Goal: Task Accomplishment & Management: Manage account settings

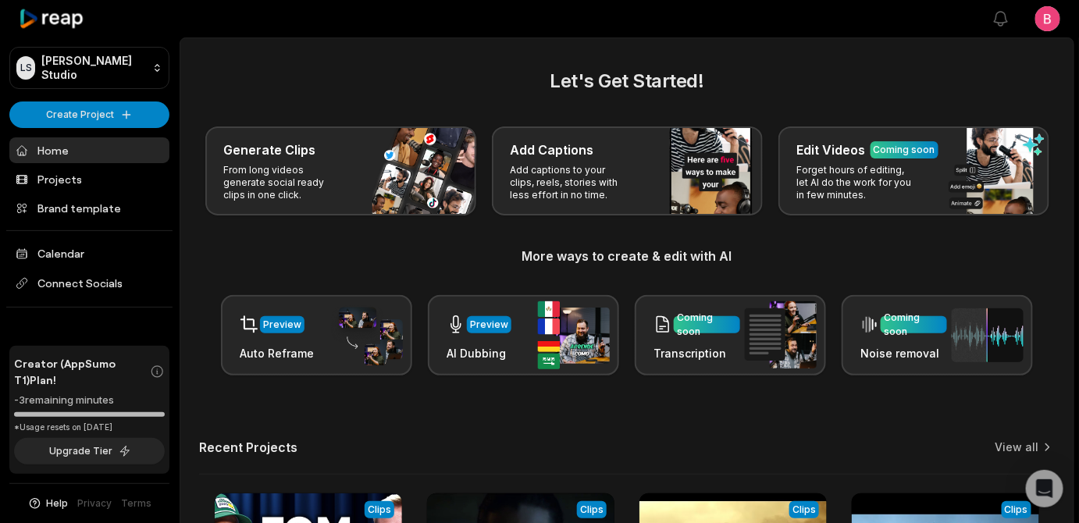
scroll to position [516, 0]
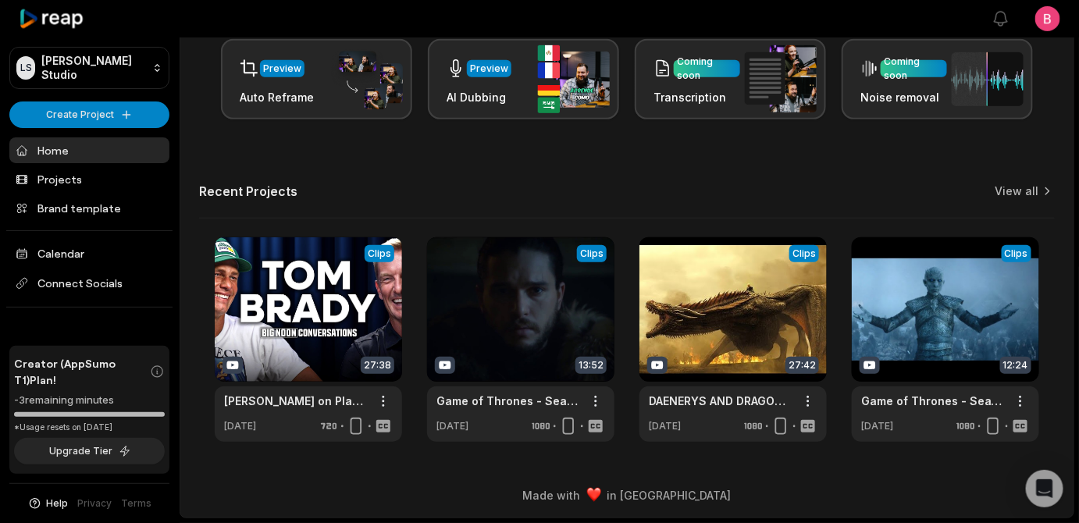
click at [192, 427] on div "Let's Get Started! Generate Clips From long videos generate social ready clips …" at bounding box center [626, 126] width 893 height 631
click at [63, 355] on span "Creator (AppSumo T1) Plan!" at bounding box center [82, 371] width 136 height 33
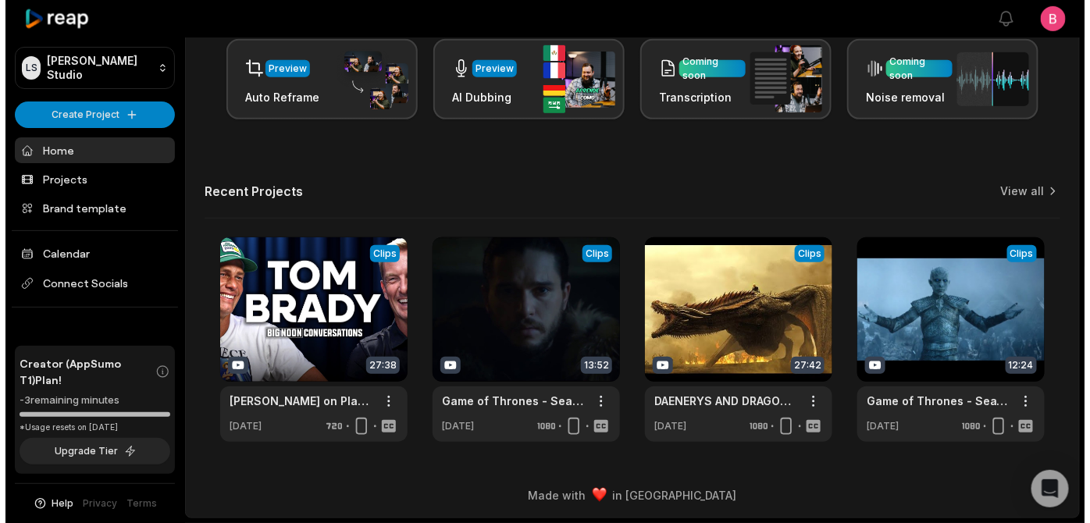
scroll to position [0, 0]
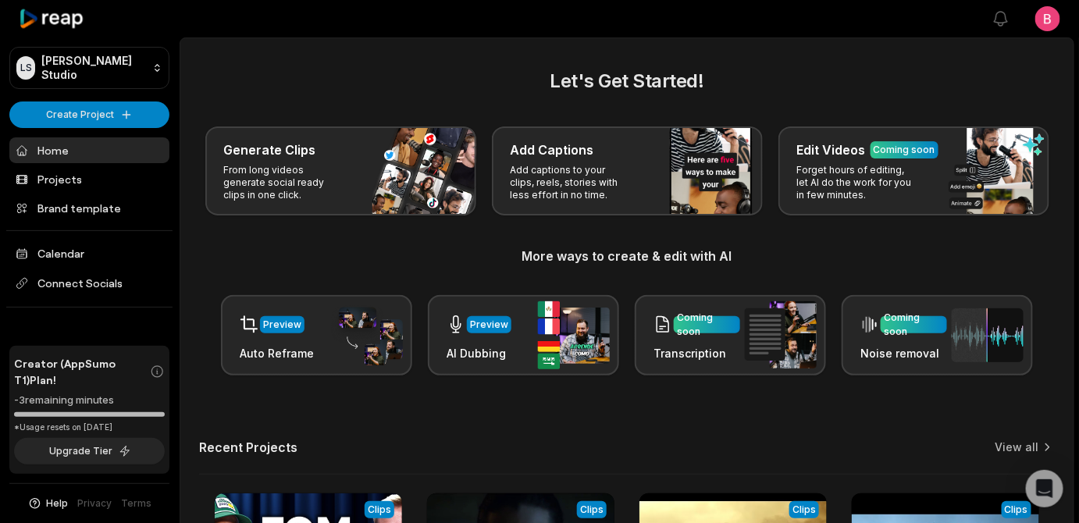
click at [1043, 24] on html "[PERSON_NAME] Studio Create Project Home Projects Brand template Calendar Conne…" at bounding box center [539, 261] width 1079 height 523
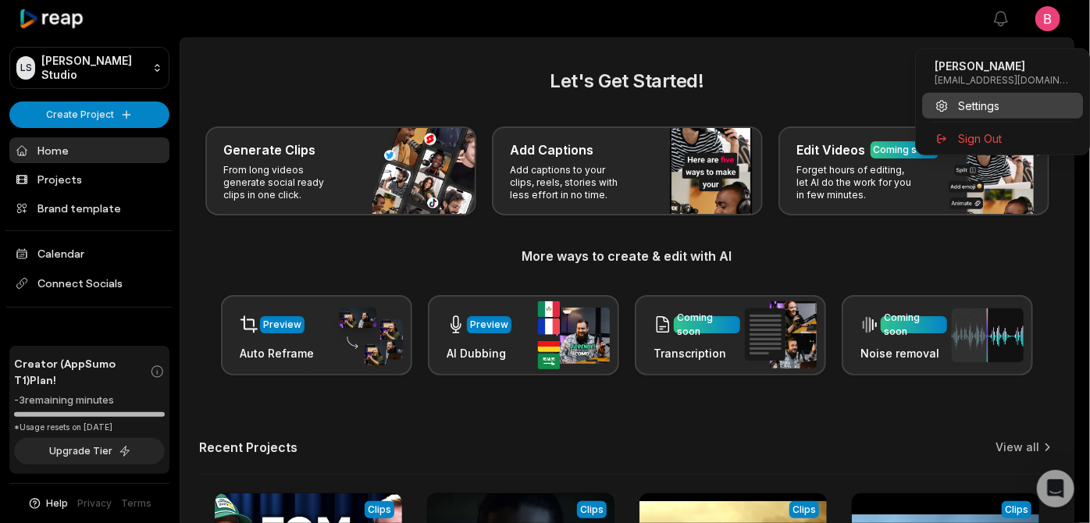
click at [999, 114] on span "Settings" at bounding box center [978, 106] width 41 height 16
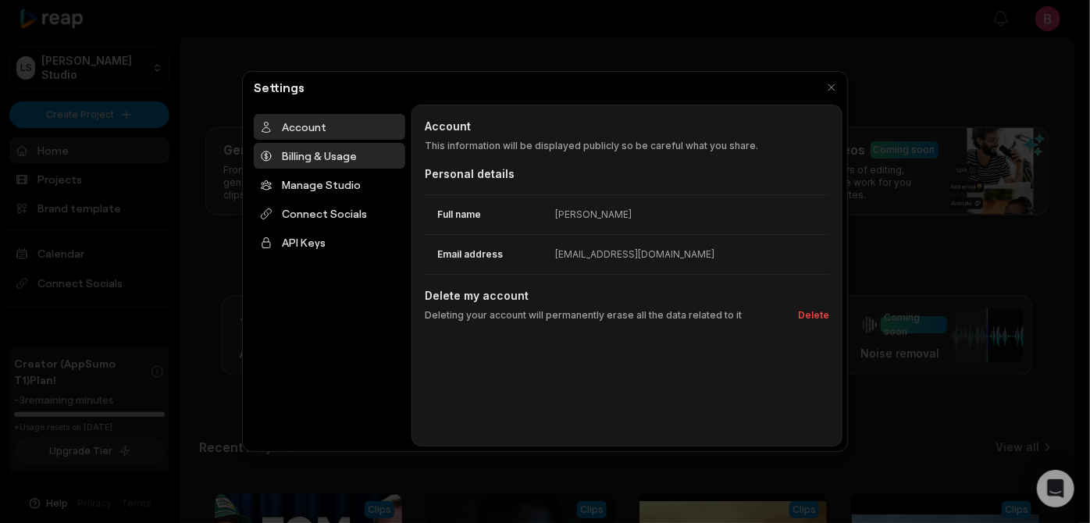
click at [339, 169] on div "Billing & Usage" at bounding box center [329, 156] width 151 height 26
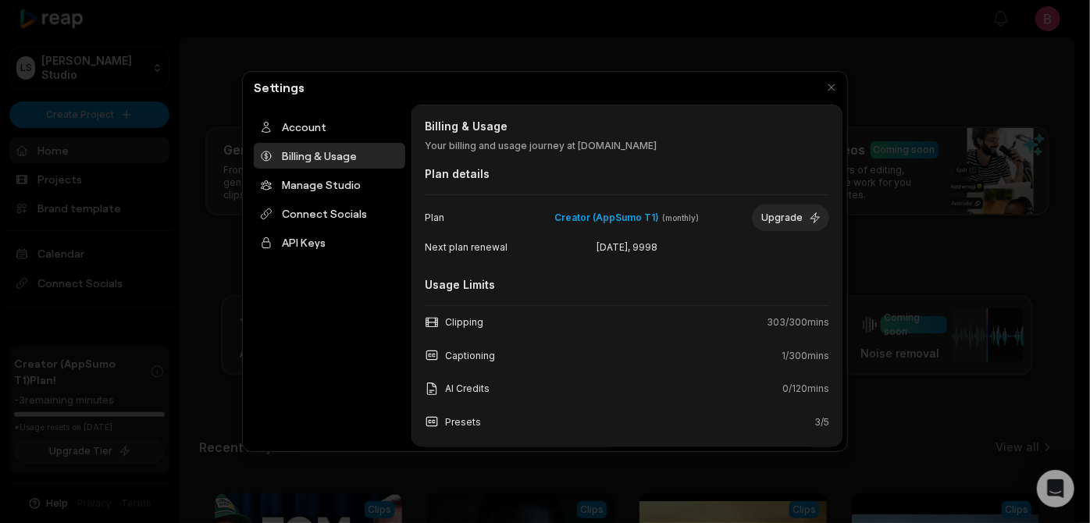
drag, startPoint x: 681, startPoint y: 279, endPoint x: 564, endPoint y: 290, distance: 116.7
click at [564, 254] on span "[DATE], 9998" at bounding box center [627, 247] width 132 height 14
click at [809, 148] on div "Billing & Usage Billing & Usage Your billing and usage journey at [DOMAIN_NAME]…" at bounding box center [626, 276] width 431 height 342
click at [831, 90] on button "button" at bounding box center [831, 87] width 22 height 22
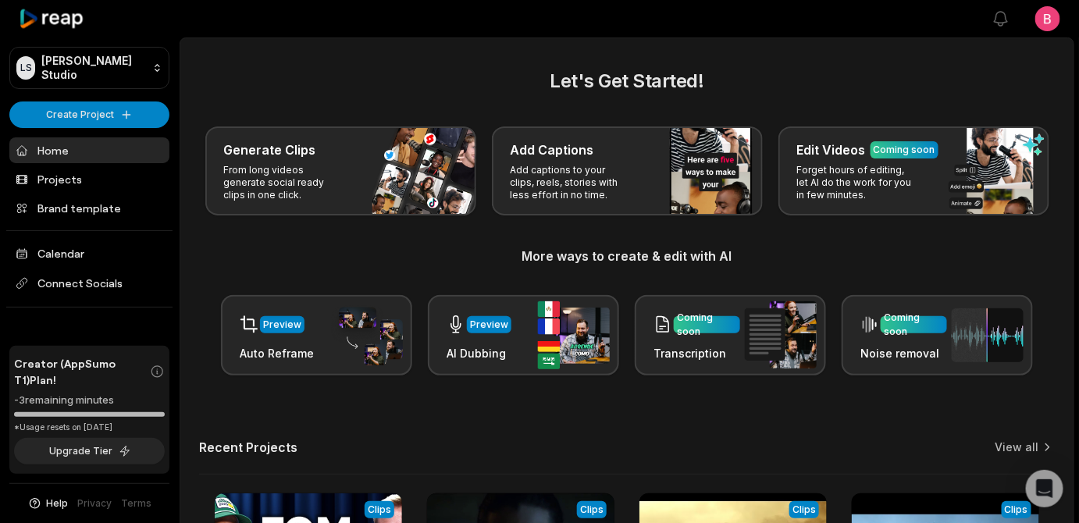
scroll to position [516, 0]
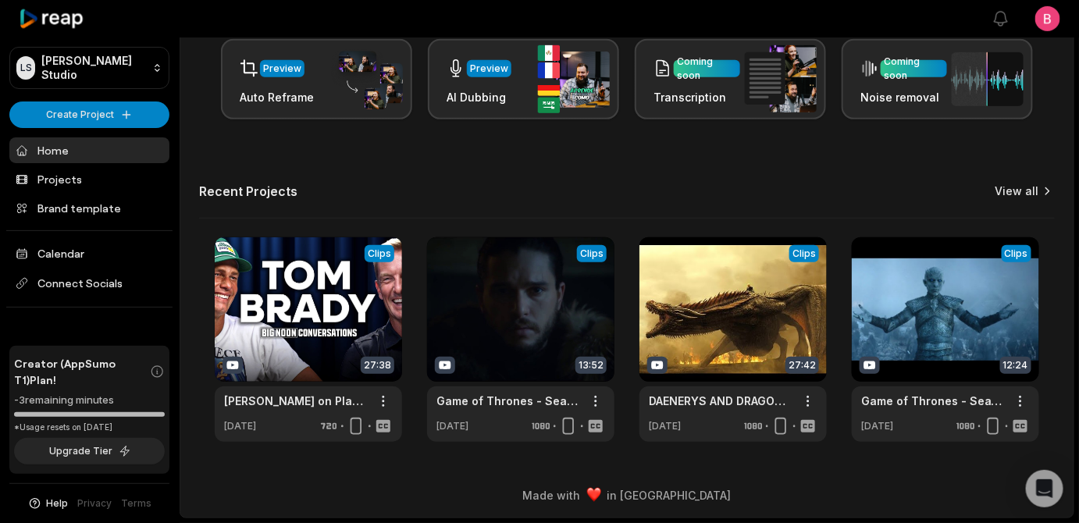
click at [1001, 183] on link "View all" at bounding box center [1017, 191] width 44 height 16
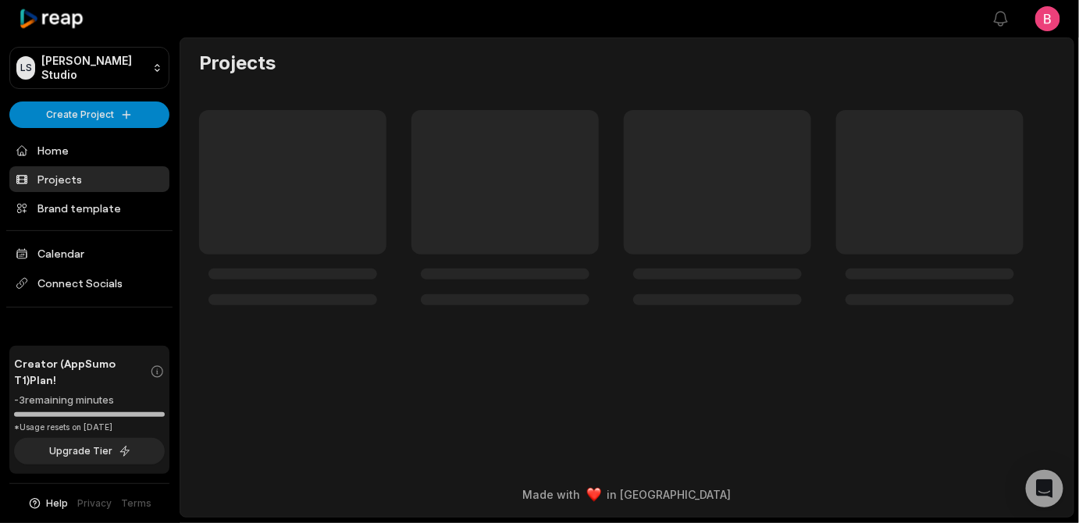
scroll to position [456, 0]
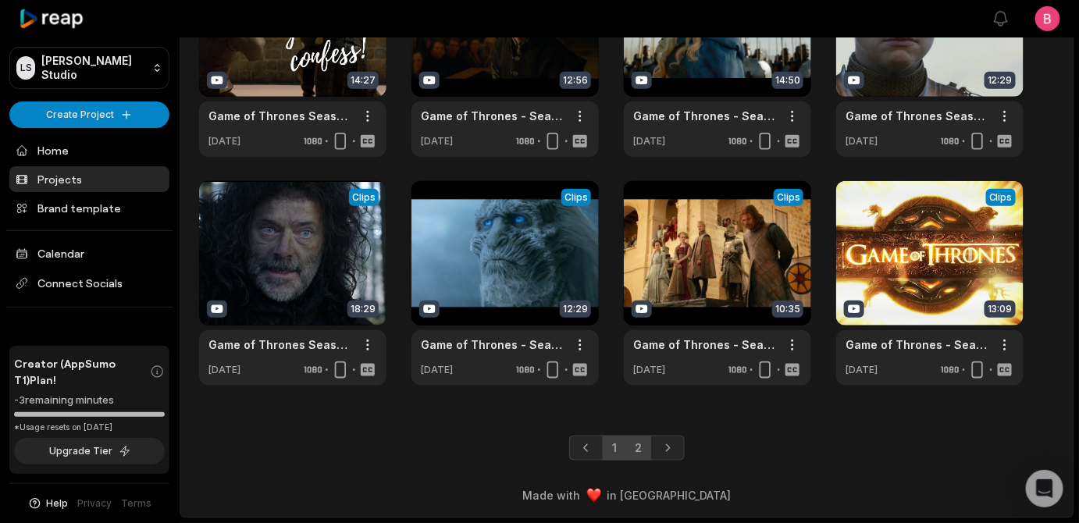
click at [649, 438] on link "2" at bounding box center [638, 447] width 26 height 25
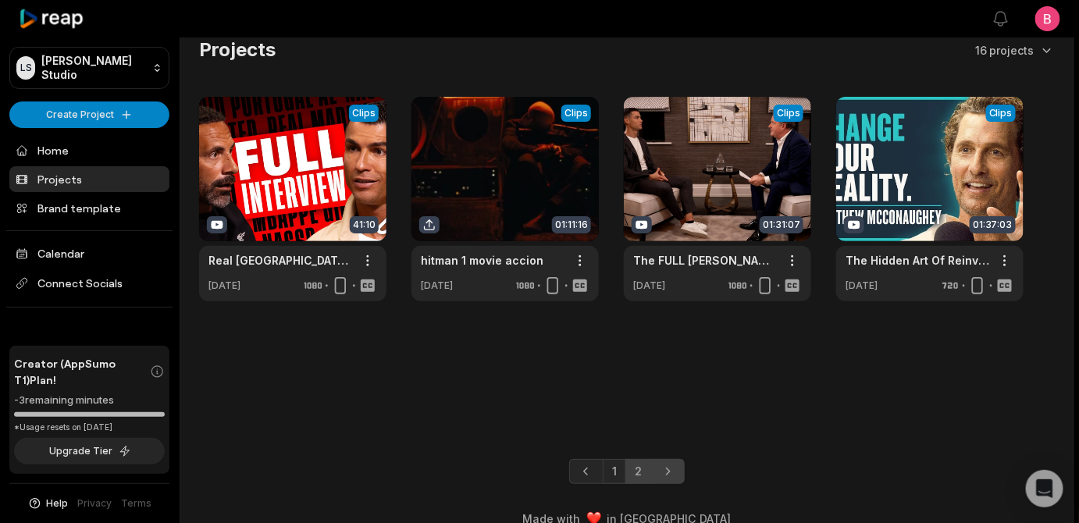
scroll to position [58, 0]
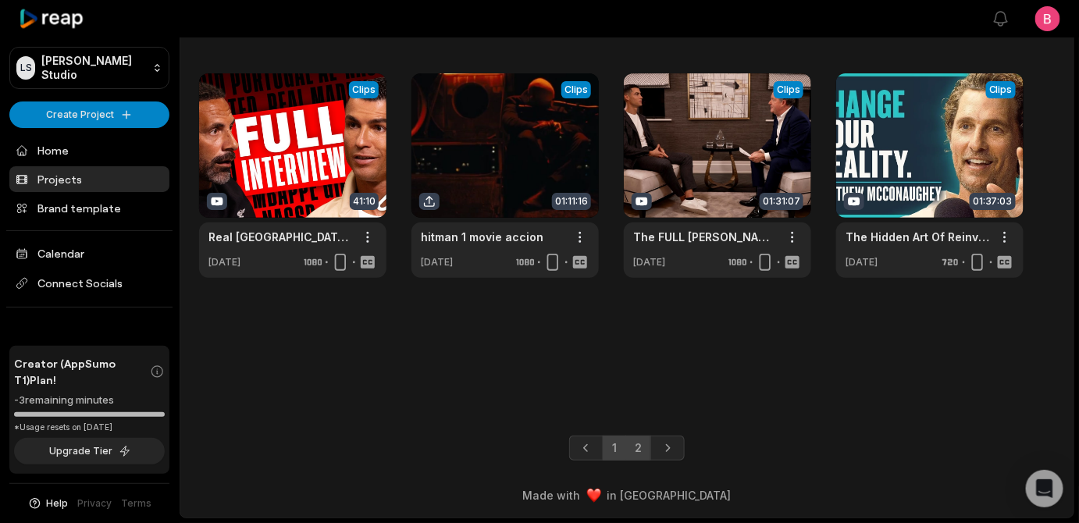
click at [606, 443] on link "1" at bounding box center [614, 447] width 23 height 25
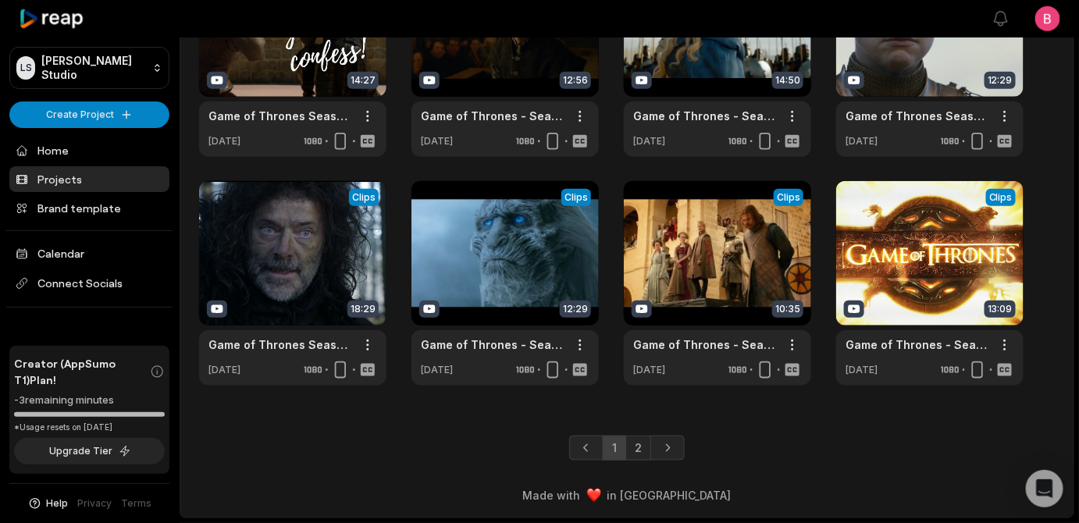
scroll to position [0, 0]
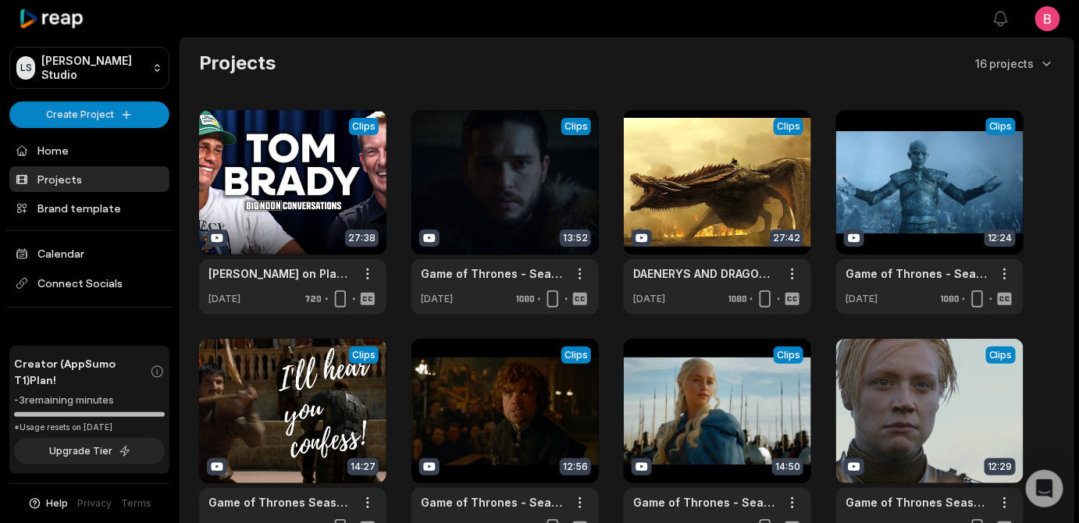
click at [185, 229] on div "Projects 16 projects View Clips Clips 27:38 [PERSON_NAME] on Player Development…" at bounding box center [626, 411] width 893 height 721
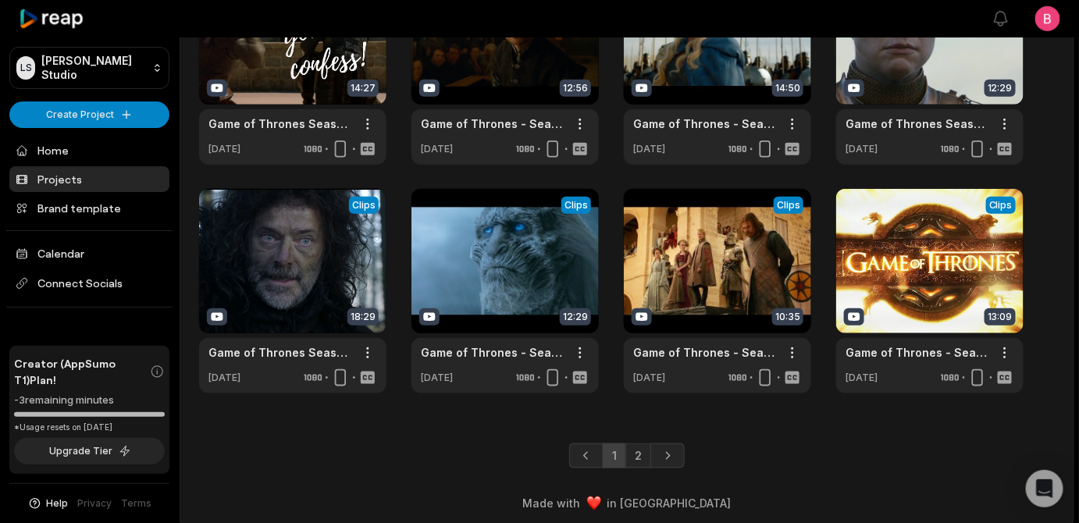
scroll to position [456, 0]
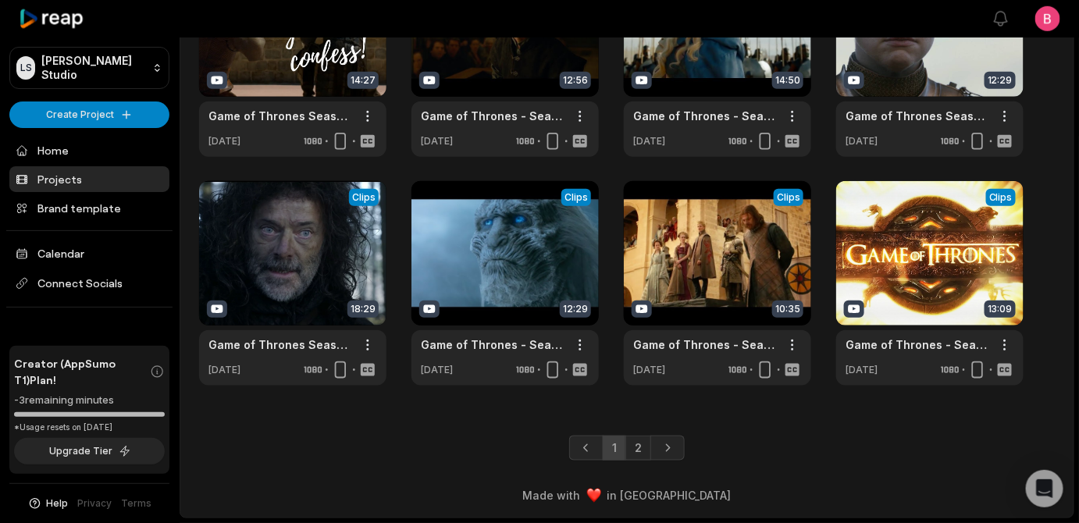
drag, startPoint x: 120, startPoint y: 492, endPoint x: 84, endPoint y: 493, distance: 35.9
click at [84, 433] on div "*Usage resets on [DATE]" at bounding box center [89, 427] width 151 height 12
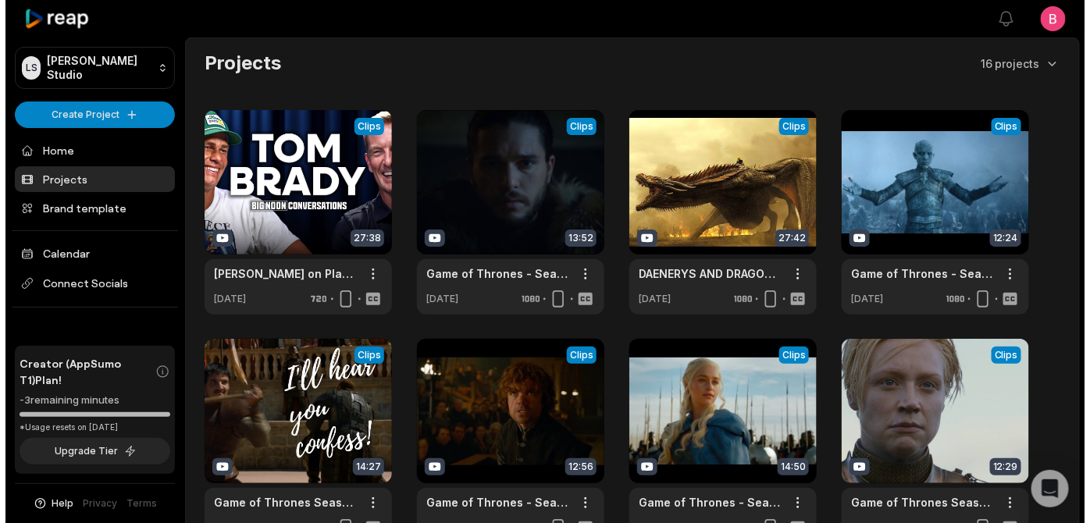
scroll to position [456, 0]
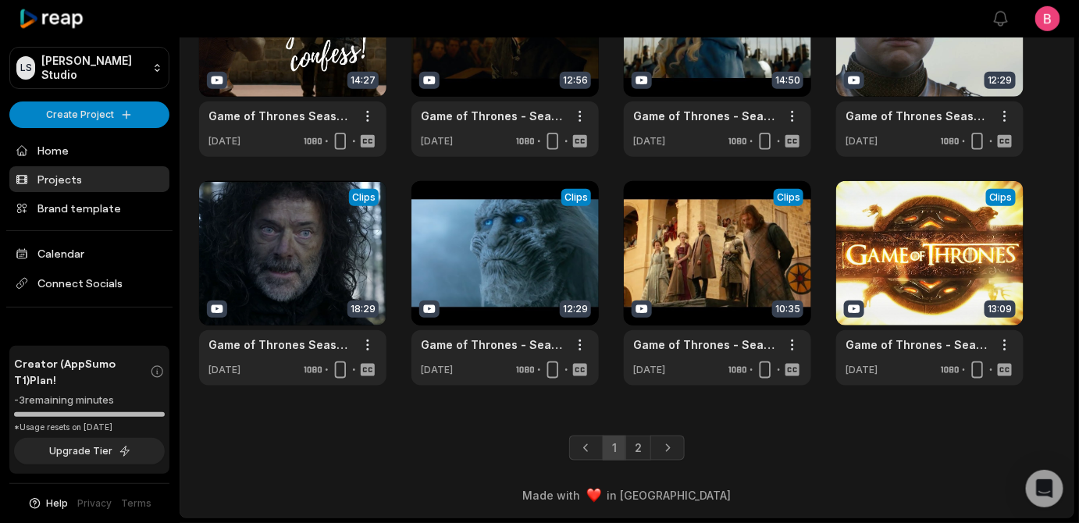
click at [123, 417] on div at bounding box center [89, 414] width 151 height 5
click at [116, 417] on div at bounding box center [89, 414] width 151 height 5
click at [108, 297] on span "Connect Socials" at bounding box center [89, 283] width 160 height 28
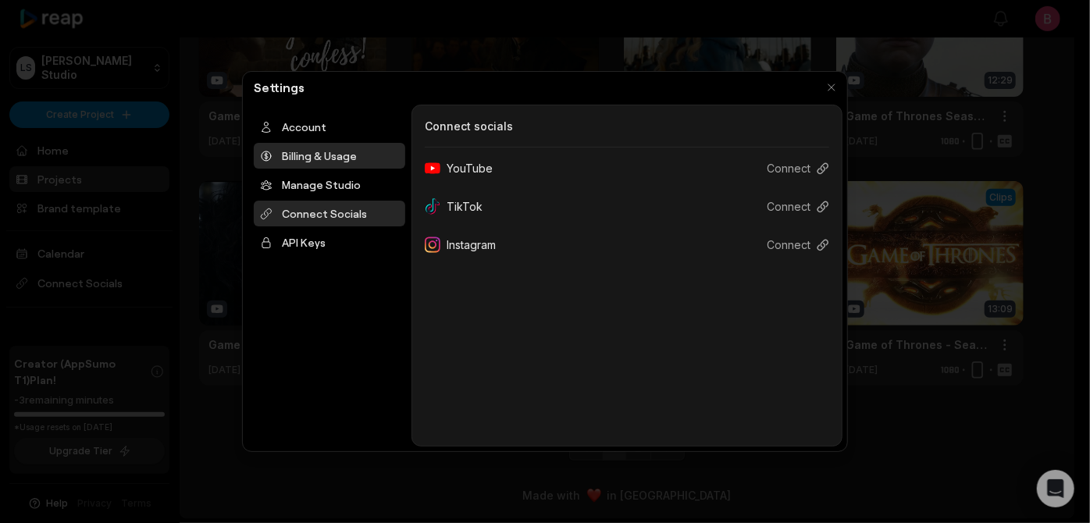
click at [364, 169] on div "Billing & Usage" at bounding box center [329, 156] width 151 height 26
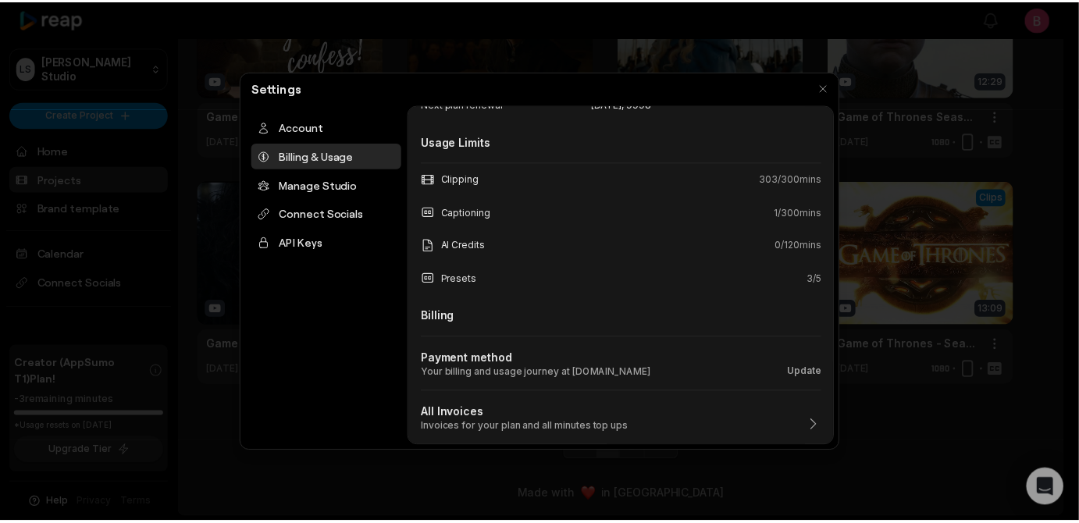
scroll to position [0, 0]
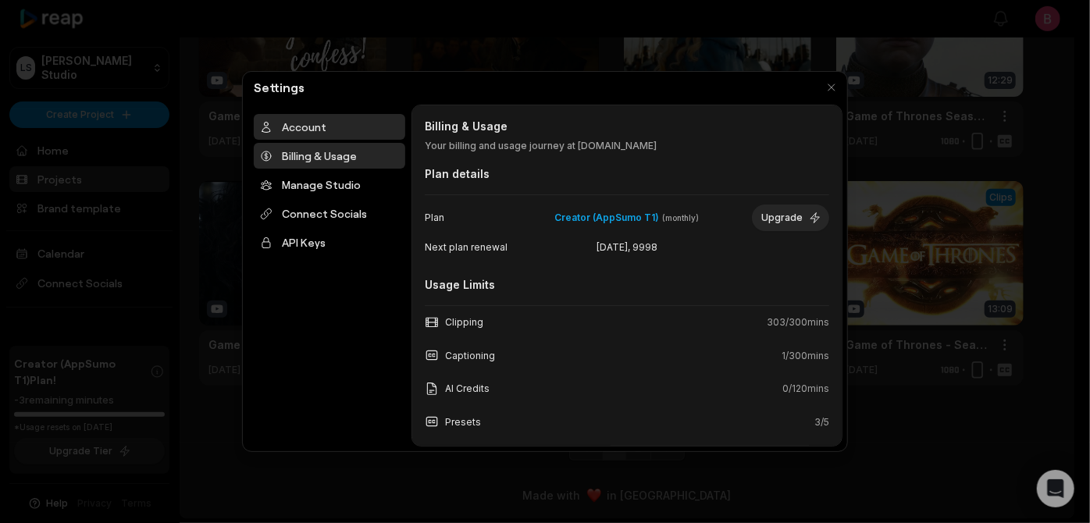
click at [318, 140] on div "Account" at bounding box center [329, 127] width 151 height 26
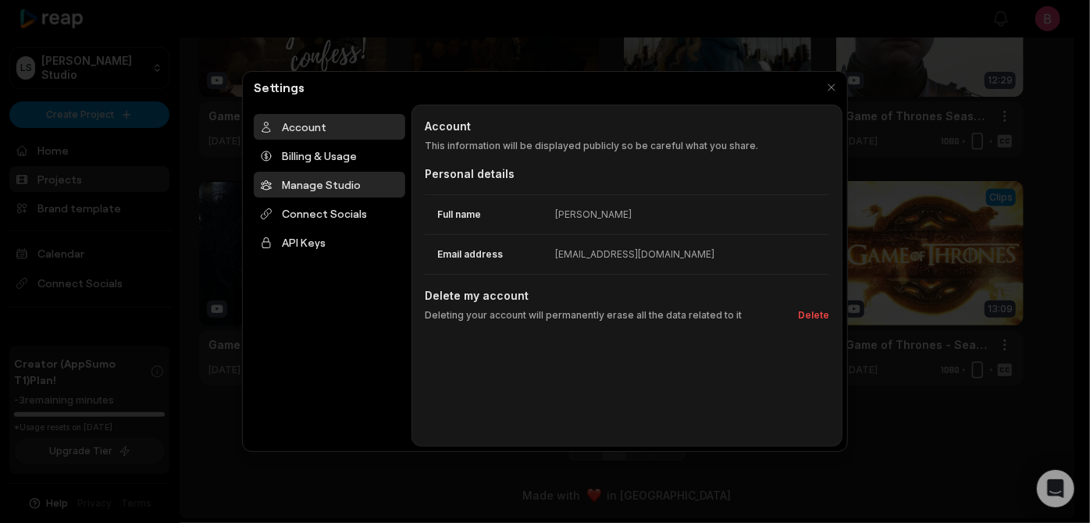
click at [331, 197] on div "Manage Studio" at bounding box center [329, 185] width 151 height 26
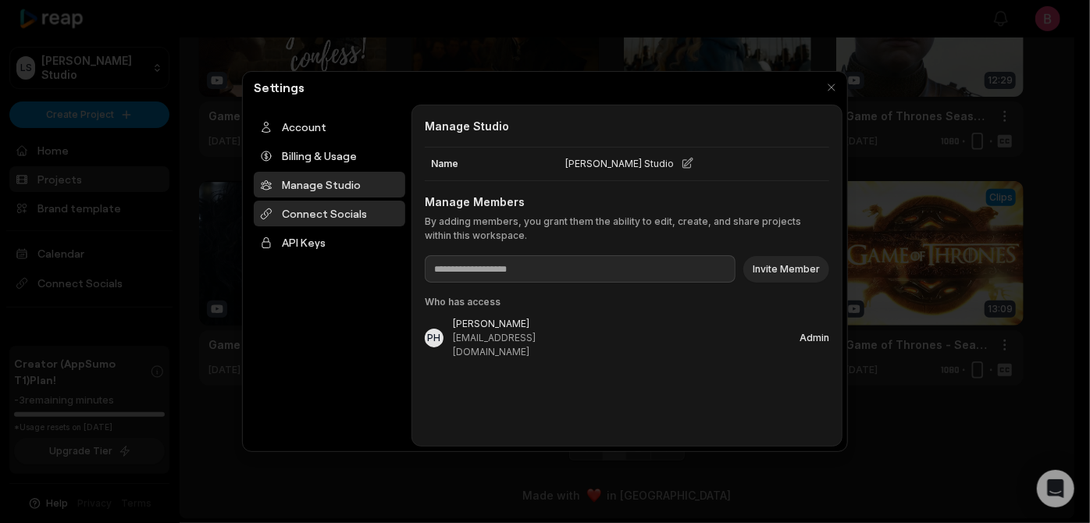
click at [324, 226] on div "Connect Socials" at bounding box center [329, 214] width 151 height 26
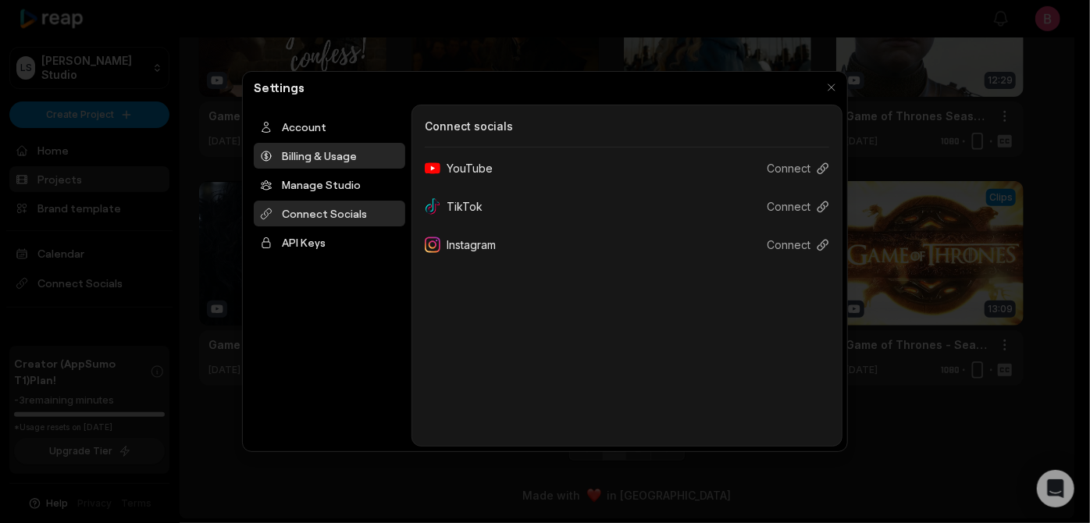
click at [317, 169] on div "Billing & Usage" at bounding box center [329, 156] width 151 height 26
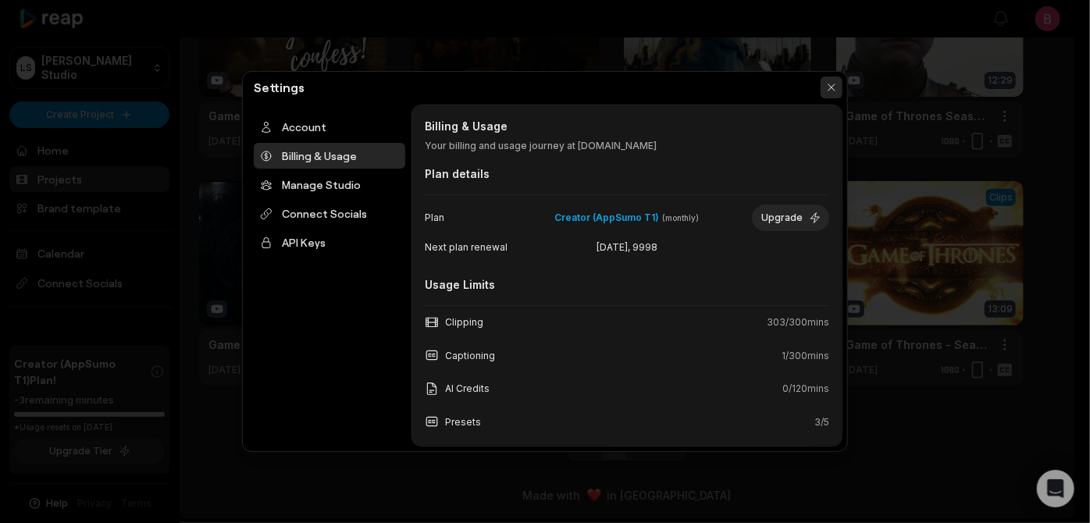
click at [825, 90] on button "button" at bounding box center [831, 87] width 22 height 22
